Goal: Task Accomplishment & Management: Manage account settings

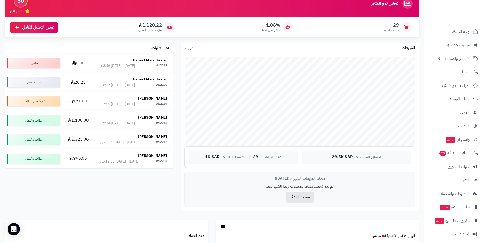
scroll to position [53, 0]
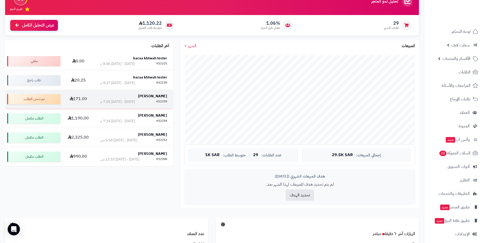
click at [159, 97] on strong "[PERSON_NAME]" at bounding box center [152, 96] width 29 height 5
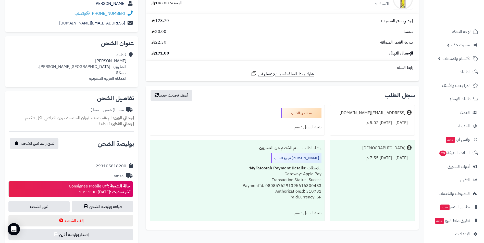
scroll to position [93, 0]
